Goal: Find specific page/section: Find specific page/section

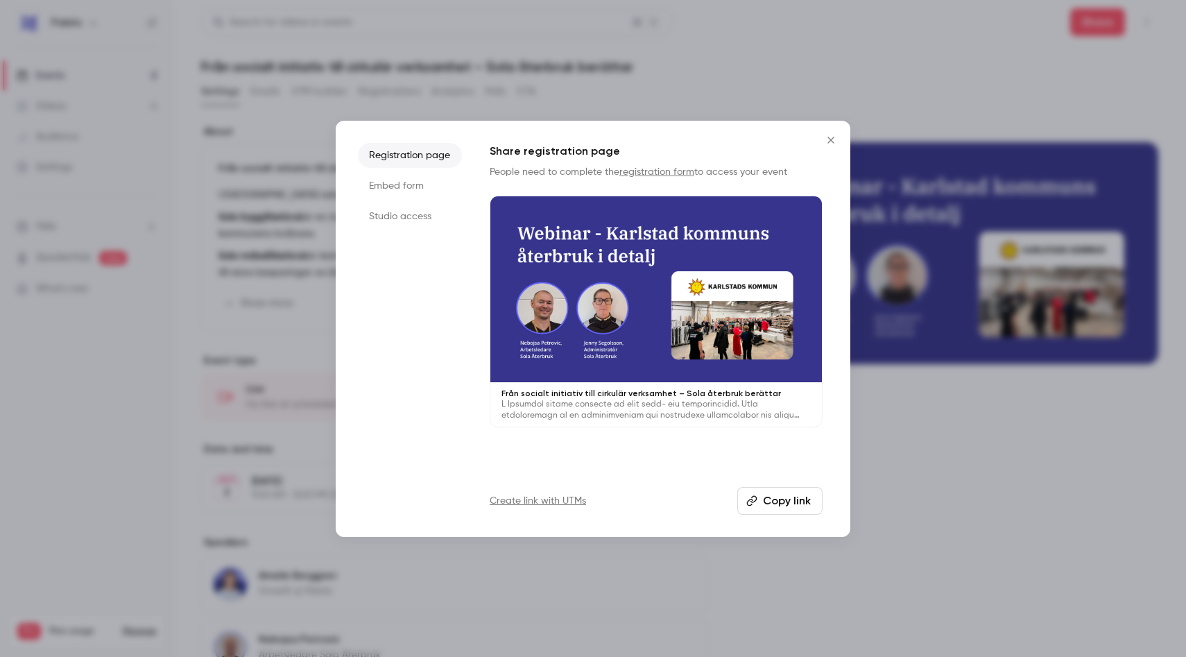
click at [834, 136] on icon "Close" at bounding box center [831, 140] width 17 height 11
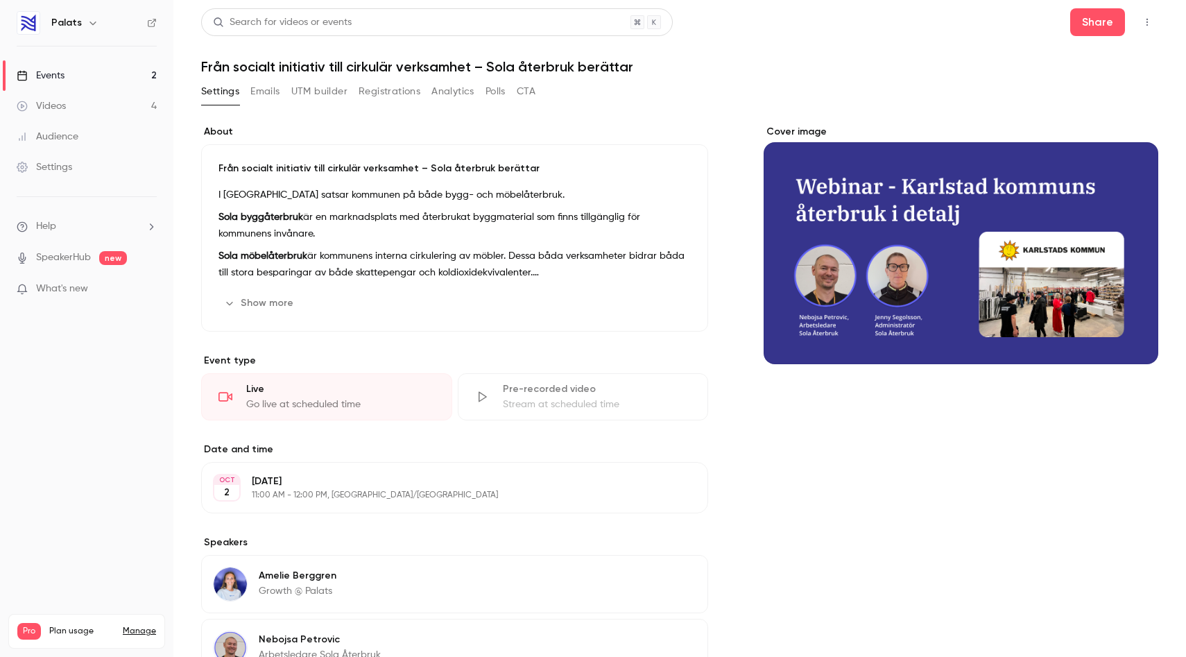
click at [78, 71] on link "Events 2" at bounding box center [86, 75] width 173 height 31
